Goal: Feedback & Contribution: Leave review/rating

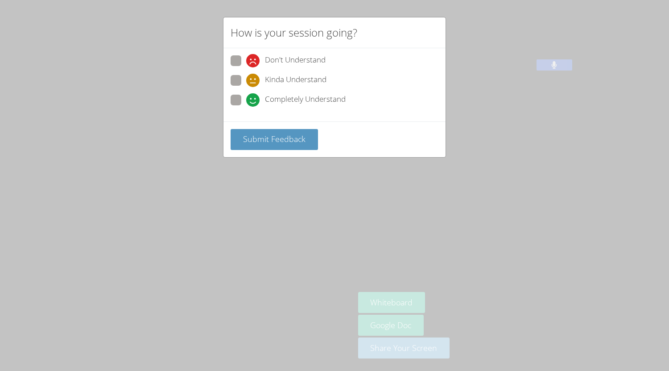
click at [246, 107] on span at bounding box center [246, 107] width 0 height 0
click at [246, 99] on input "Completely Understand" at bounding box center [250, 99] width 8 height 8
radio input "true"
click at [273, 138] on span "Submit Feedback" at bounding box center [274, 138] width 62 height 11
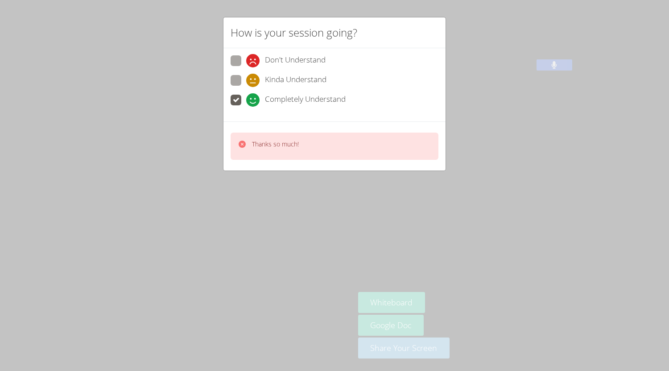
click at [419, 243] on div "How is your session going? Don't Understand Kinda Understand Completely Underst…" at bounding box center [334, 185] width 669 height 371
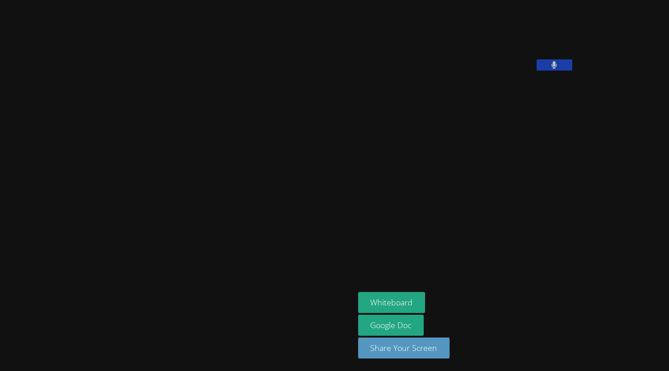
click at [389, 240] on aside "[PERSON_NAME] Whiteboard Google Doc Share Your Screen" at bounding box center [466, 185] width 223 height 371
click at [291, 91] on div at bounding box center [178, 186] width 348 height 364
click at [641, 189] on div "[PERSON_NAME] Whiteboard Google Doc Share Your Screen" at bounding box center [334, 185] width 669 height 371
click at [429, 66] on video at bounding box center [425, 37] width 134 height 67
click at [616, 70] on div "[PERSON_NAME] Whiteboard Google Doc Share Your Screen" at bounding box center [334, 185] width 669 height 371
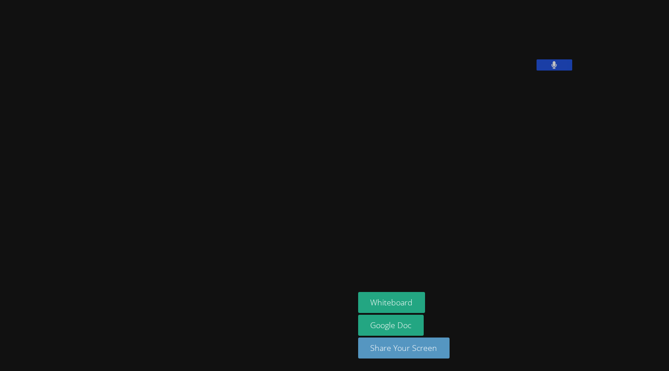
click at [546, 274] on div "[PERSON_NAME] Whiteboard Google Doc Share Your Screen" at bounding box center [334, 185] width 669 height 371
click at [116, 306] on div at bounding box center [178, 186] width 348 height 364
click at [551, 69] on icon at bounding box center [554, 65] width 6 height 8
click at [550, 69] on icon at bounding box center [554, 65] width 9 height 8
click at [551, 69] on icon at bounding box center [554, 65] width 6 height 8
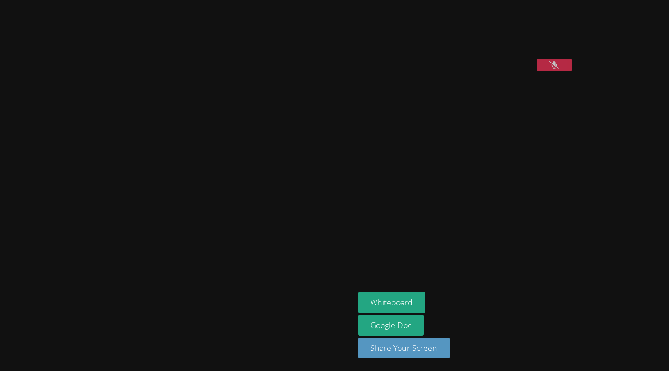
click at [525, 232] on div "[PERSON_NAME] Whiteboard Google Doc Share Your Screen" at bounding box center [334, 185] width 669 height 371
